Goal: Task Accomplishment & Management: Use online tool/utility

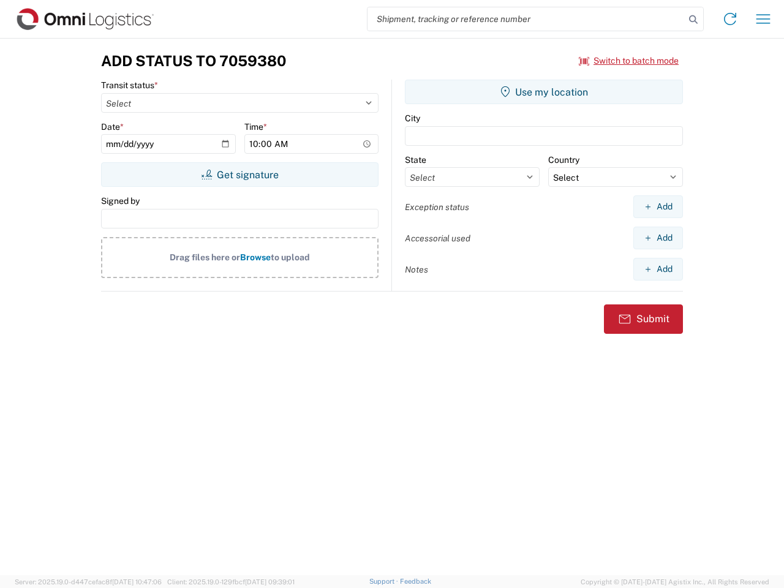
click at [526, 19] on input "search" at bounding box center [525, 18] width 317 height 23
click at [693, 20] on icon at bounding box center [692, 19] width 17 height 17
click at [730, 19] on icon at bounding box center [730, 19] width 20 height 20
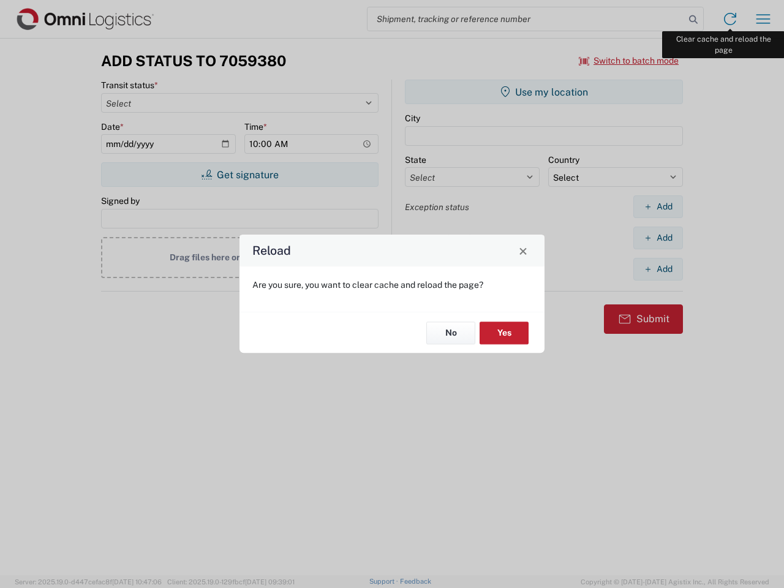
click at [763, 19] on div "Reload Are you sure, you want to clear cache and reload the page? No Yes" at bounding box center [392, 294] width 784 height 588
click at [629, 61] on div "Reload Are you sure, you want to clear cache and reload the page? No Yes" at bounding box center [392, 294] width 784 height 588
click at [239, 174] on div "Reload Are you sure, you want to clear cache and reload the page? No Yes" at bounding box center [392, 294] width 784 height 588
click at [544, 92] on div "Reload Are you sure, you want to clear cache and reload the page? No Yes" at bounding box center [392, 294] width 784 height 588
click at [657, 206] on div "Reload Are you sure, you want to clear cache and reload the page? No Yes" at bounding box center [392, 294] width 784 height 588
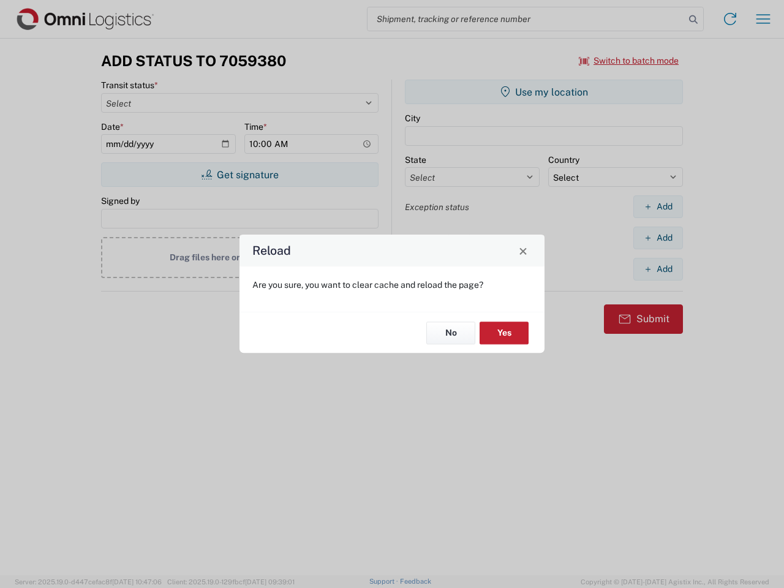
click at [657, 238] on div "Reload Are you sure, you want to clear cache and reload the page? No Yes" at bounding box center [392, 294] width 784 height 588
click at [657, 269] on div "Reload Are you sure, you want to clear cache and reload the page? No Yes" at bounding box center [392, 294] width 784 height 588
